Goal: Check status: Check status

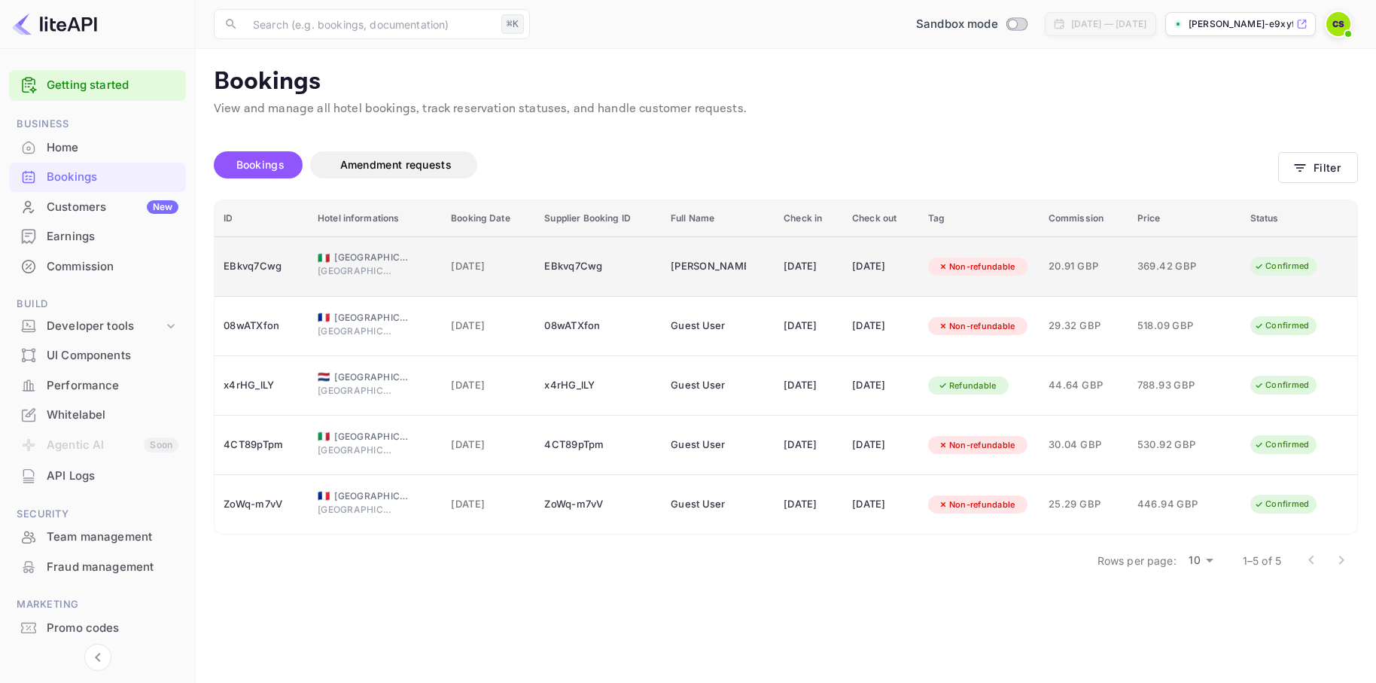
click at [266, 271] on div "EBkvq7Cwg" at bounding box center [262, 266] width 76 height 24
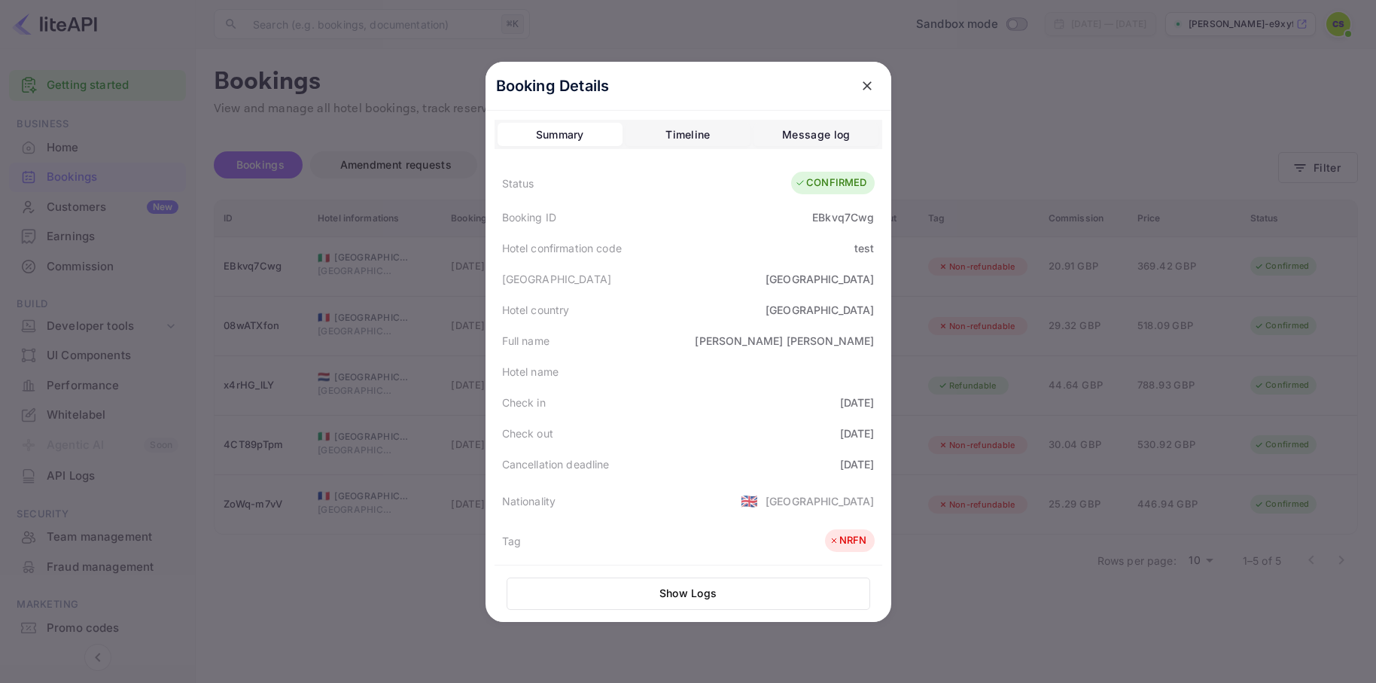
click at [867, 87] on icon "close" at bounding box center [867, 85] width 15 height 15
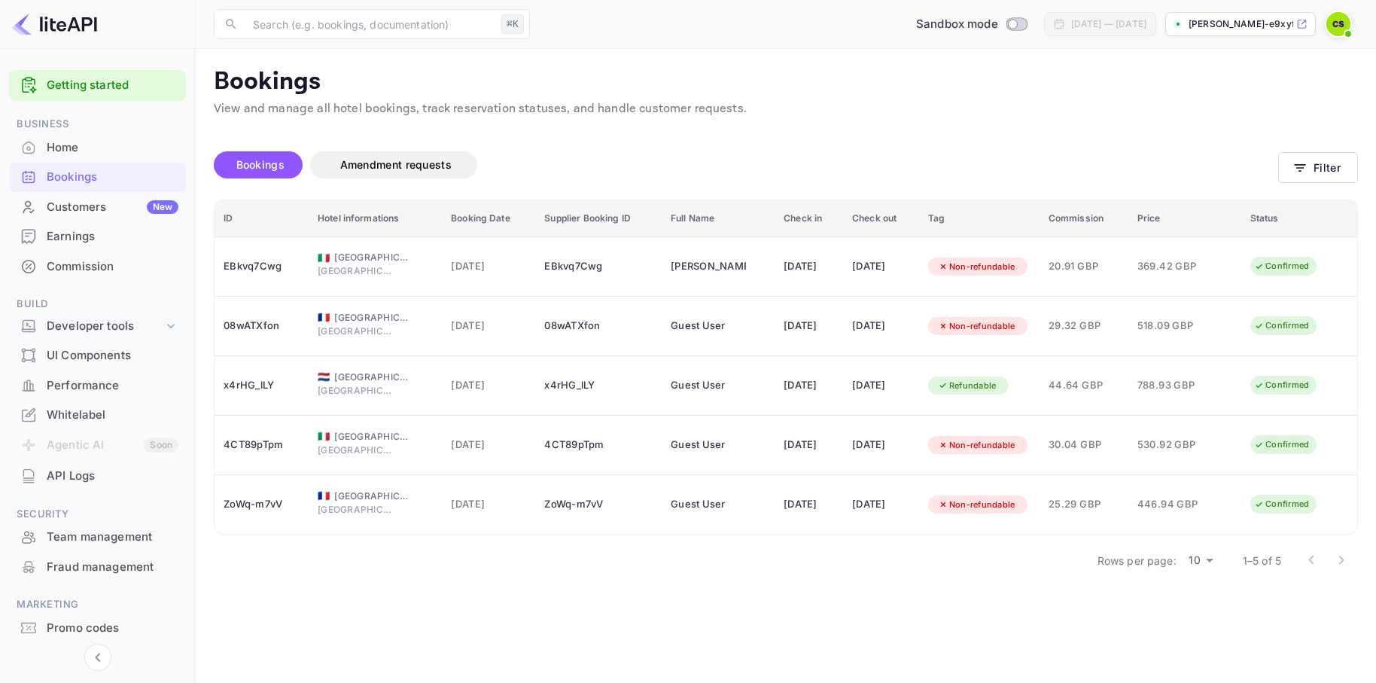
click at [103, 324] on div "Developer tools" at bounding box center [105, 326] width 117 height 17
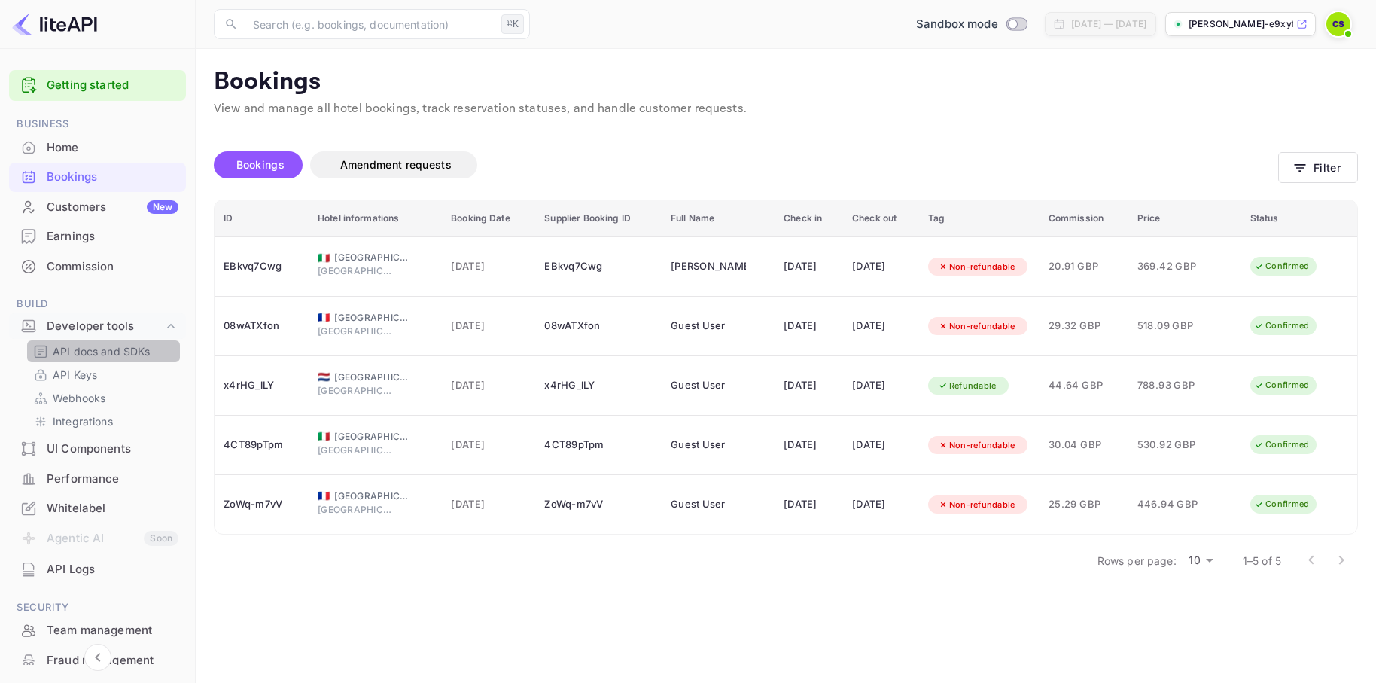
click at [101, 348] on p "API docs and SDKs" at bounding box center [102, 351] width 98 height 16
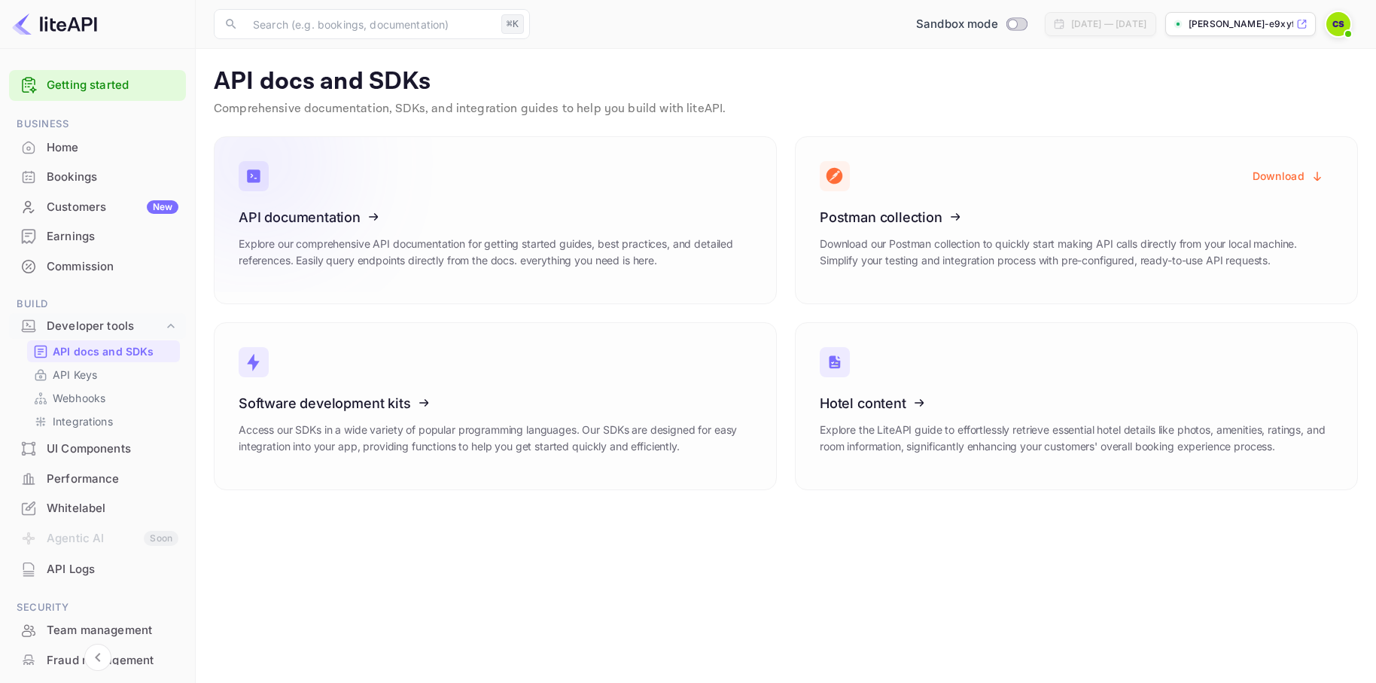
click at [308, 226] on icon at bounding box center [332, 214] width 234 height 155
click at [72, 181] on div "Bookings" at bounding box center [113, 177] width 132 height 17
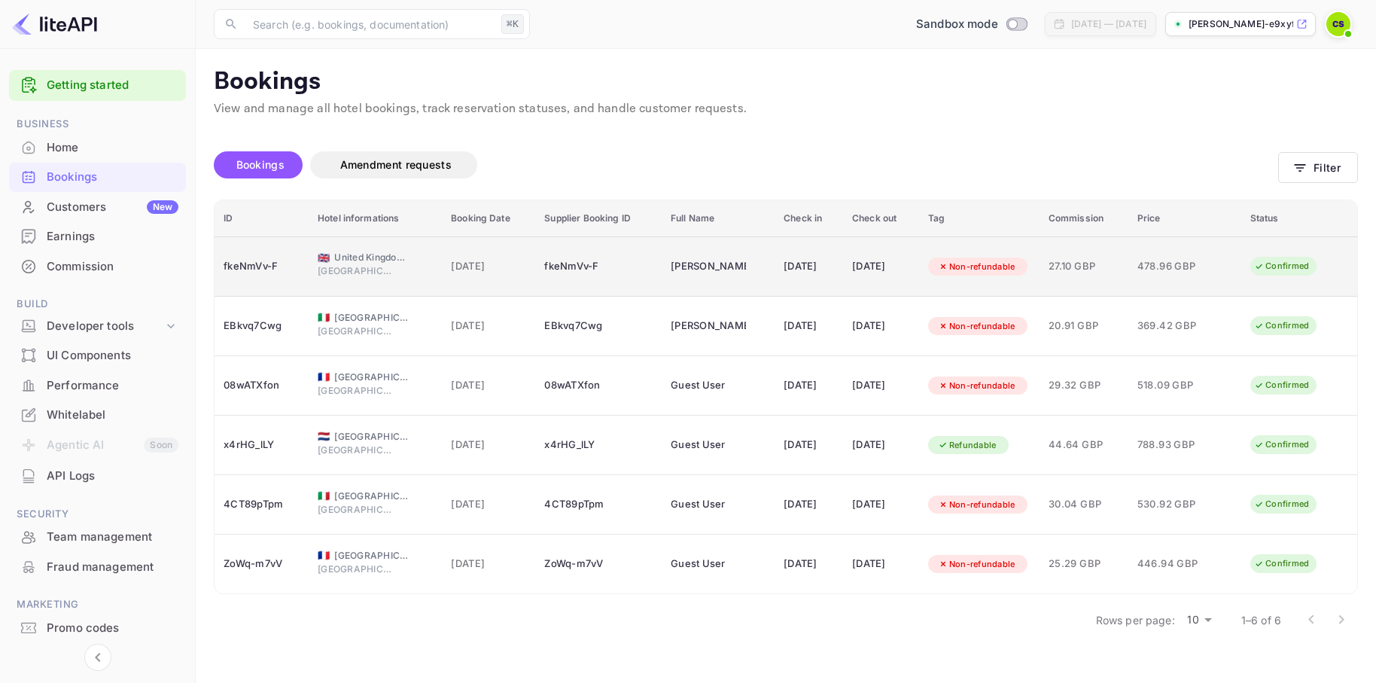
click at [266, 265] on div "fkeNmVv-F" at bounding box center [262, 266] width 76 height 24
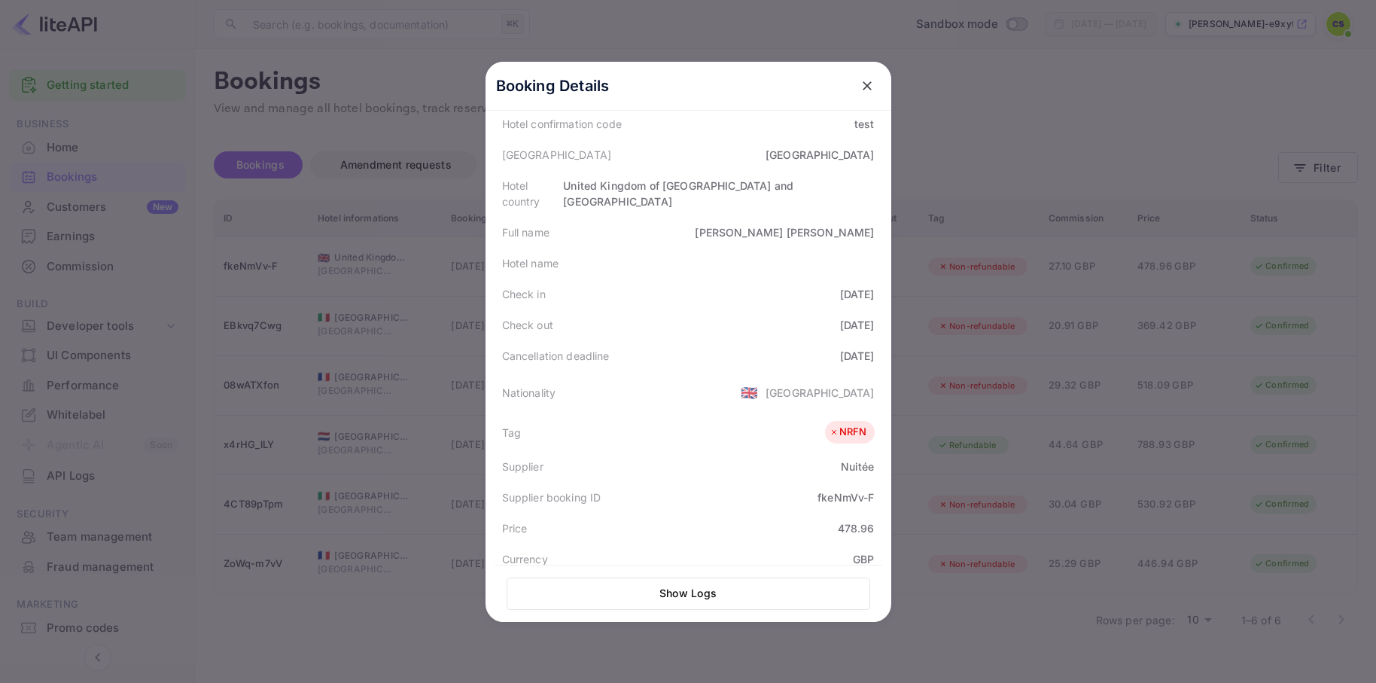
scroll to position [336, 0]
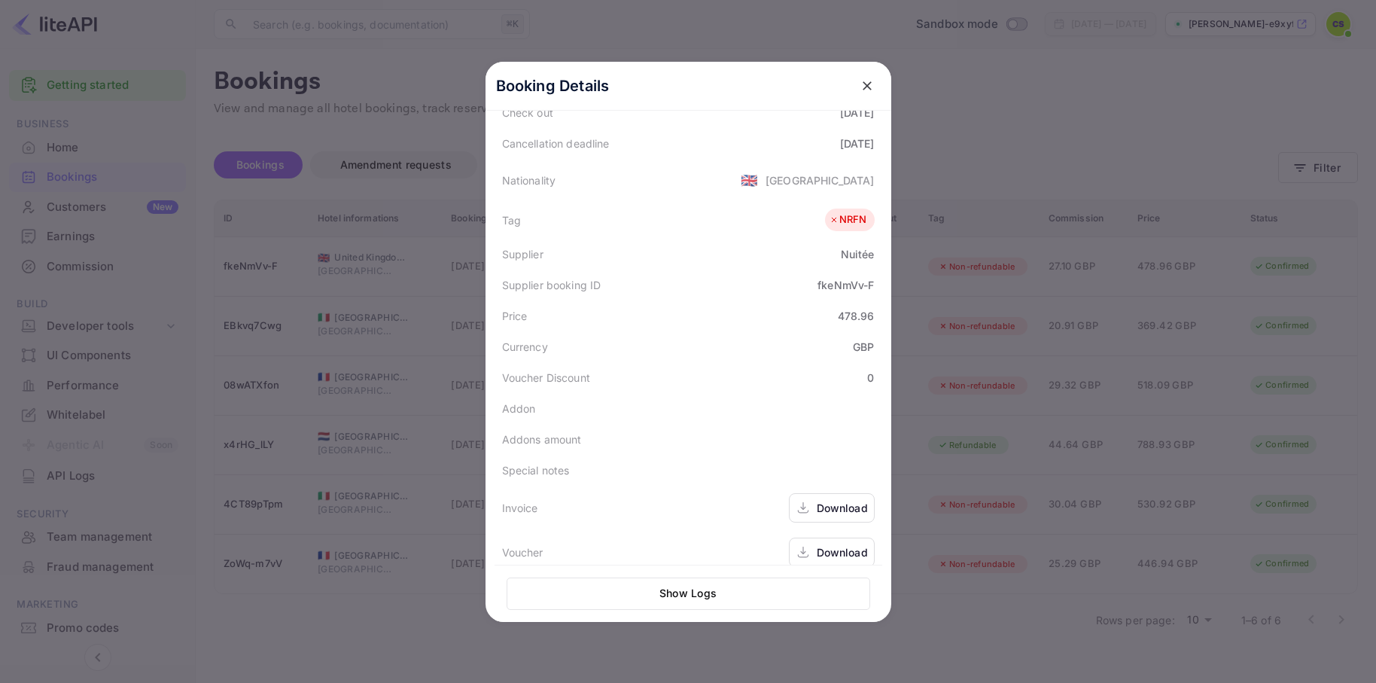
click at [833, 500] on div "Download" at bounding box center [842, 508] width 51 height 16
click at [868, 87] on icon "close" at bounding box center [867, 85] width 9 height 9
